Goal: Manage account settings

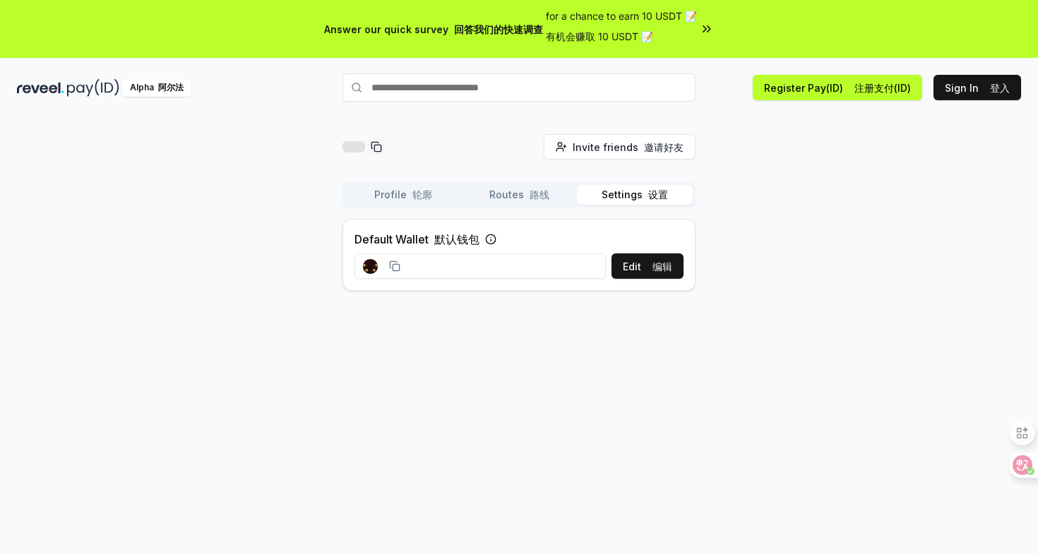
click at [472, 257] on input at bounding box center [479, 265] width 251 height 25
click at [394, 265] on rect at bounding box center [396, 267] width 6 height 6
click at [373, 265] on rect at bounding box center [372, 265] width 3 height 3
click at [453, 263] on input at bounding box center [479, 265] width 251 height 25
click at [628, 265] on button "Edit 编辑" at bounding box center [647, 265] width 72 height 25
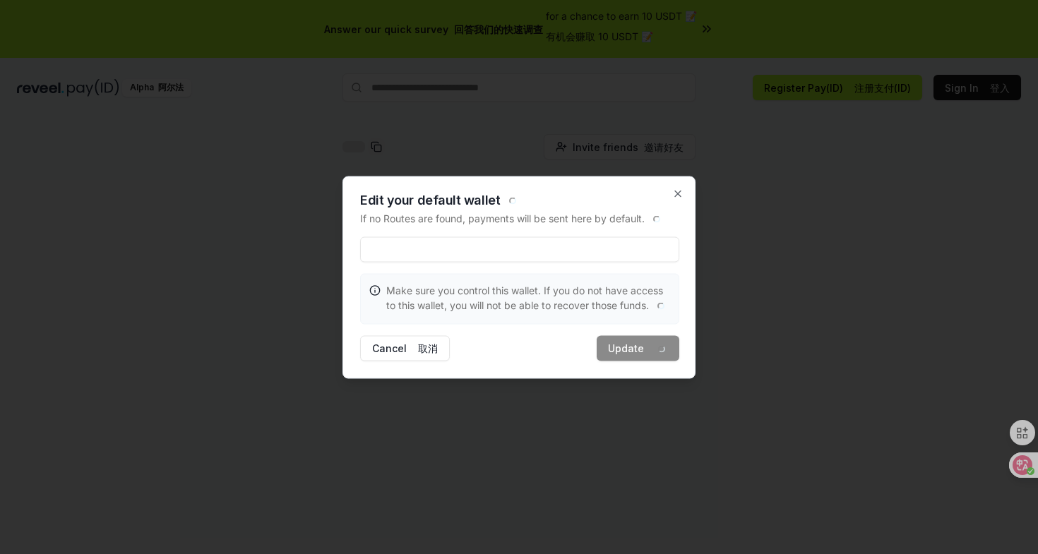
click at [457, 244] on input at bounding box center [519, 249] width 319 height 25
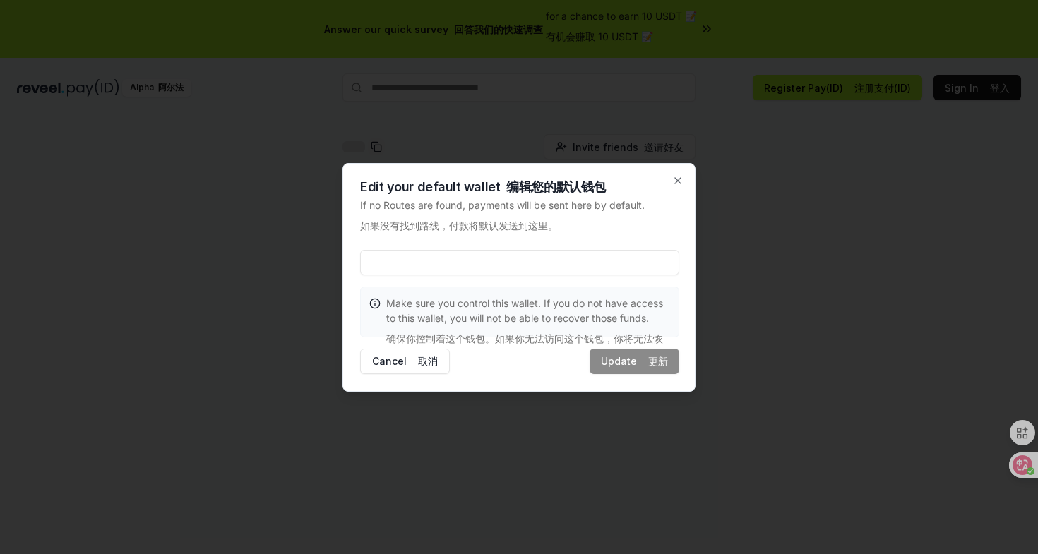
drag, startPoint x: 456, startPoint y: 252, endPoint x: 386, endPoint y: 258, distance: 70.9
click at [386, 258] on input at bounding box center [519, 262] width 319 height 25
click at [395, 258] on input at bounding box center [519, 262] width 319 height 25
click at [474, 261] on input at bounding box center [519, 262] width 319 height 25
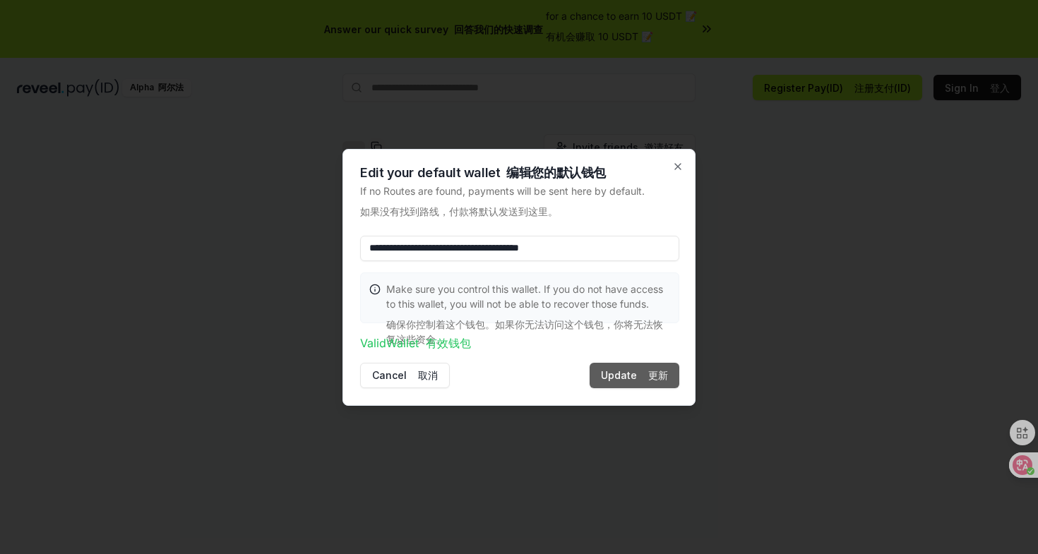
type input "**********"
click at [631, 370] on button "Update 更新" at bounding box center [635, 375] width 90 height 25
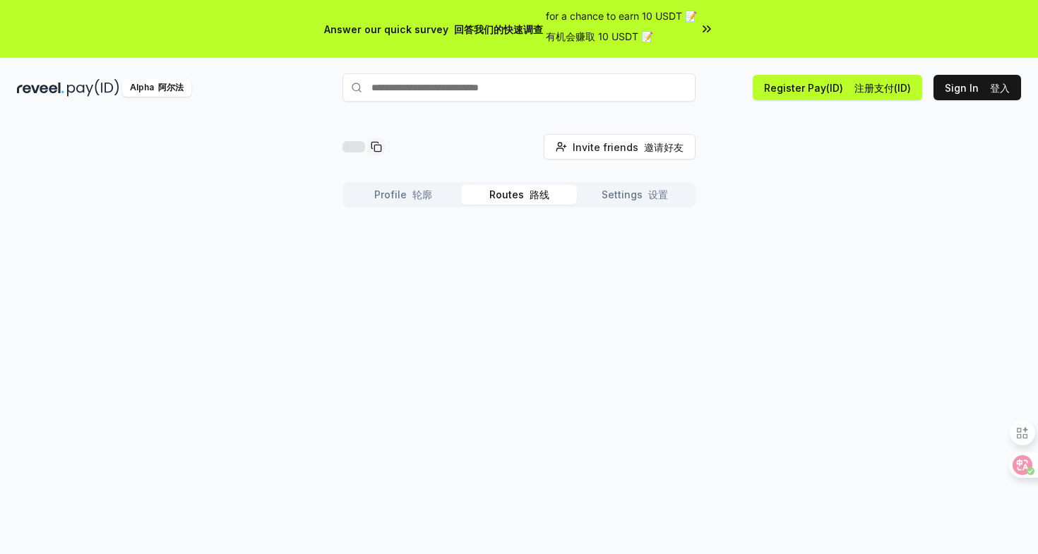
click at [501, 189] on button "Routes 路线" at bounding box center [519, 195] width 116 height 20
click at [402, 196] on button "Profile 轮廓" at bounding box center [403, 195] width 116 height 20
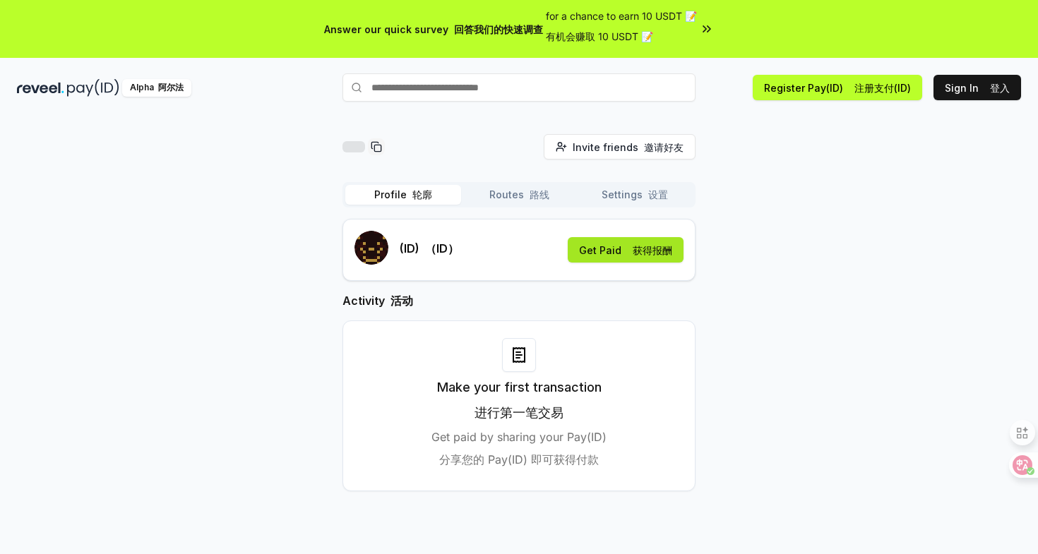
click at [623, 251] on button "Get Paid 获得报酬" at bounding box center [626, 249] width 116 height 25
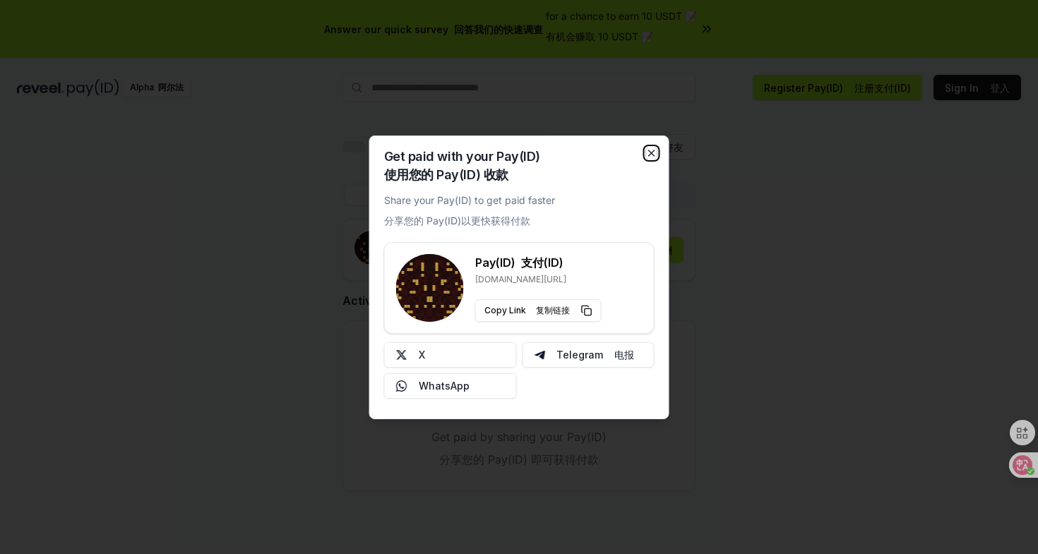
click at [654, 153] on icon "button" at bounding box center [651, 153] width 11 height 11
